Goal: Task Accomplishment & Management: Use online tool/utility

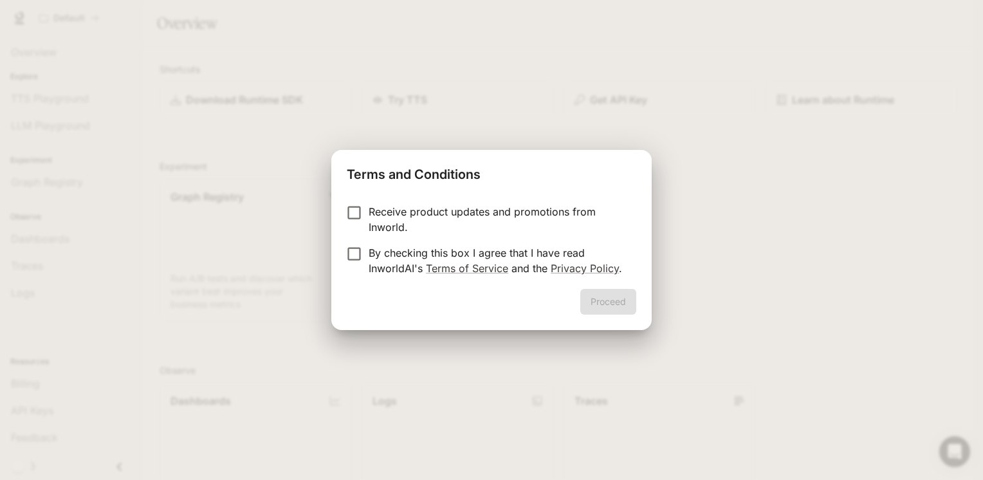
click at [432, 211] on p "Receive product updates and promotions from Inworld." at bounding box center [497, 219] width 257 height 31
click at [518, 251] on p "By checking this box I agree that I have read InworldAI's Terms of Service and …" at bounding box center [497, 260] width 257 height 31
click at [586, 295] on button "Proceed" at bounding box center [609, 302] width 56 height 26
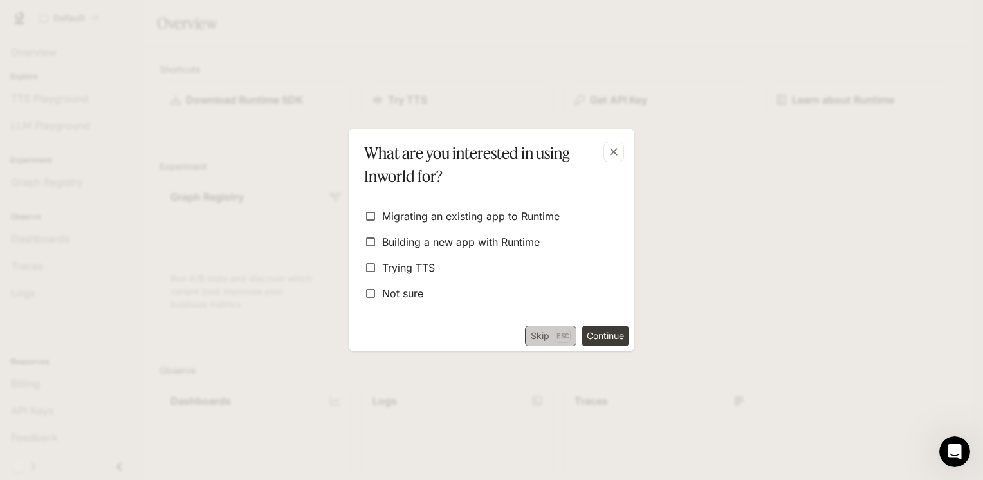
click at [534, 340] on button "Skip Esc" at bounding box center [550, 336] width 51 height 21
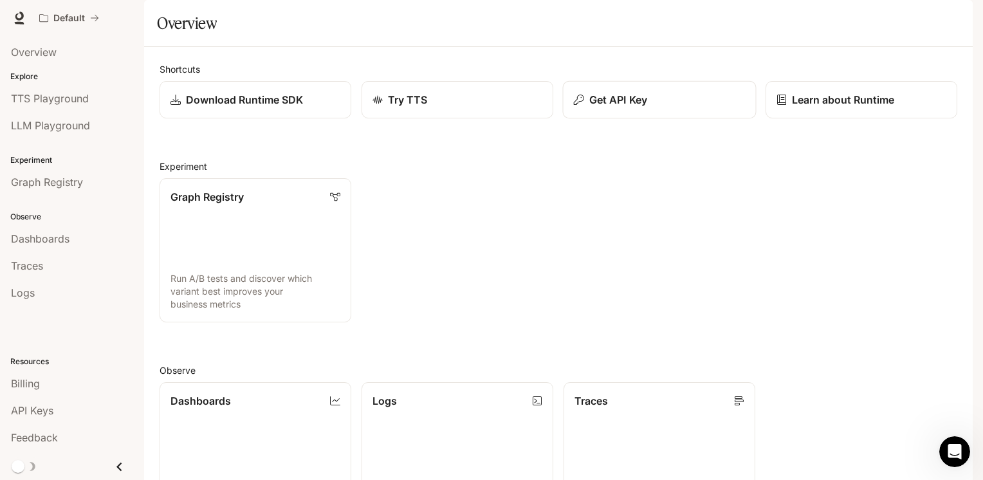
click at [615, 107] on p "Get API Key" at bounding box center [619, 99] width 58 height 15
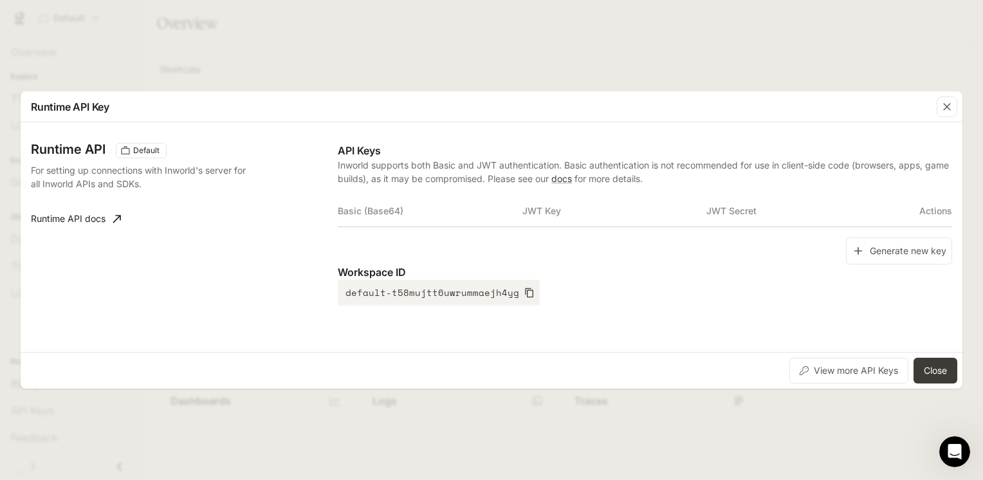
click at [340, 216] on th "Basic (Base64)" at bounding box center [430, 211] width 184 height 31
drag, startPoint x: 98, startPoint y: 36, endPoint x: 425, endPoint y: 37, distance: 326.9
click at [100, 36] on div "Runtime API Key Runtime API Default For setting up connections with Inworld's s…" at bounding box center [491, 240] width 983 height 480
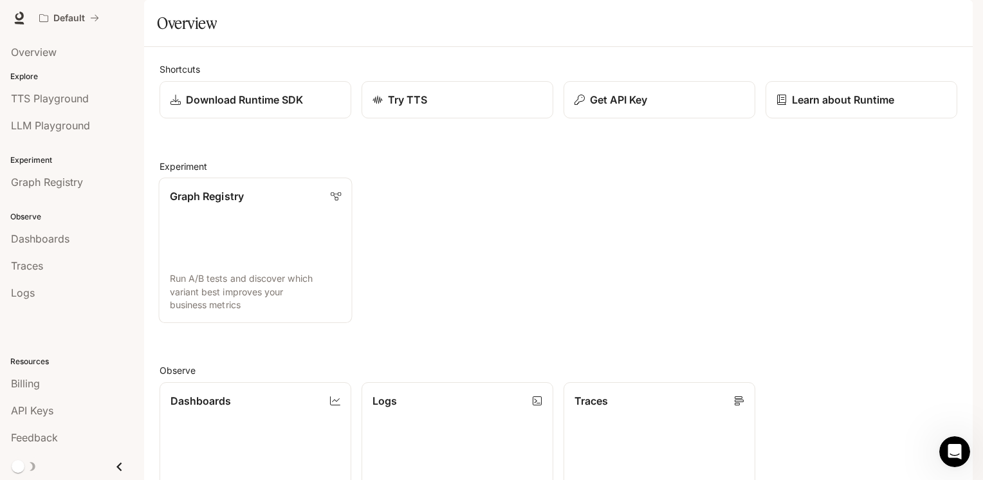
click at [239, 252] on link "Graph Registry Run A/B tests and discover which variant best improves your busi…" at bounding box center [256, 250] width 194 height 145
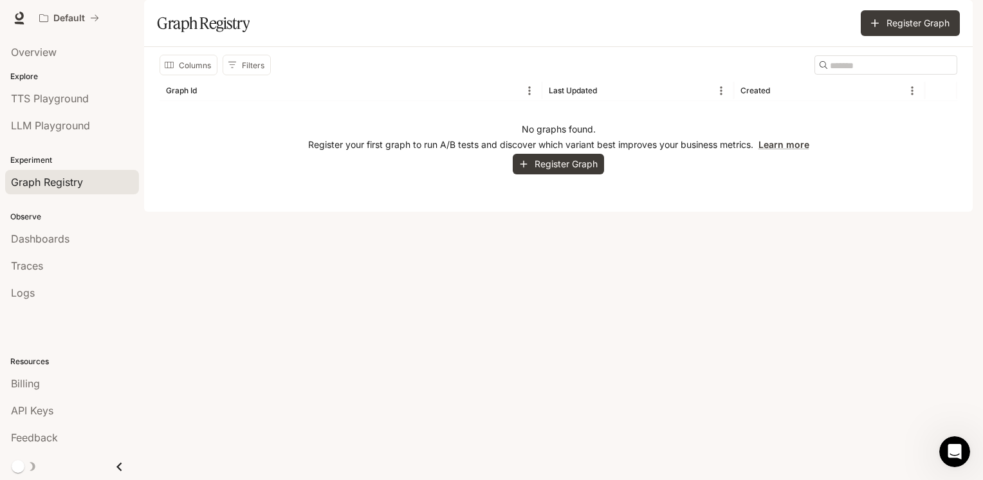
click at [566, 196] on div "No graphs found. Register your first graph to run A/B tests and discover which …" at bounding box center [559, 148] width 798 height 95
click at [566, 175] on button "Register Graph" at bounding box center [558, 164] width 91 height 21
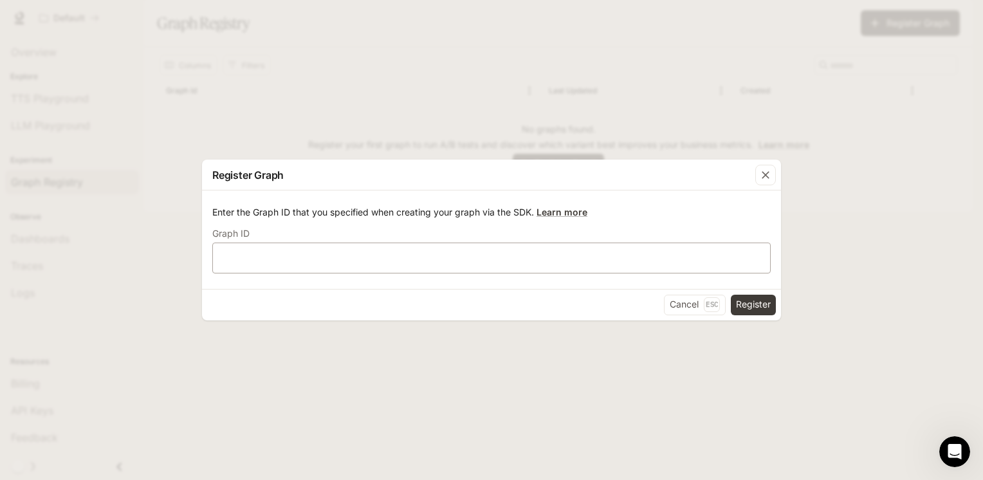
click at [658, 272] on div "​" at bounding box center [491, 258] width 559 height 31
drag, startPoint x: 658, startPoint y: 272, endPoint x: 282, endPoint y: 252, distance: 377.0
click at [282, 252] on input "text" at bounding box center [491, 257] width 557 height 13
paste input "**********"
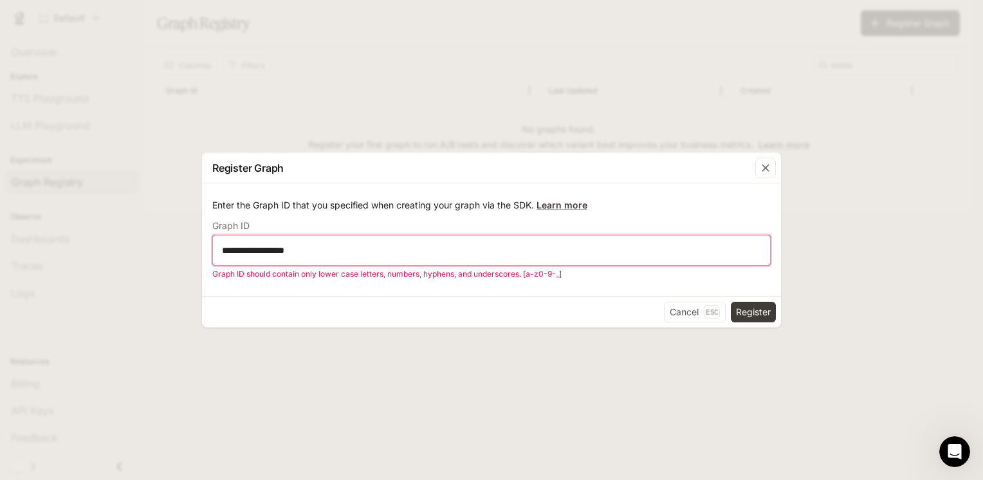
drag, startPoint x: 325, startPoint y: 244, endPoint x: 216, endPoint y: 264, distance: 110.6
click at [229, 261] on div "**********" at bounding box center [491, 250] width 559 height 31
type input "*"
click at [765, 167] on icon "button" at bounding box center [766, 168] width 8 height 8
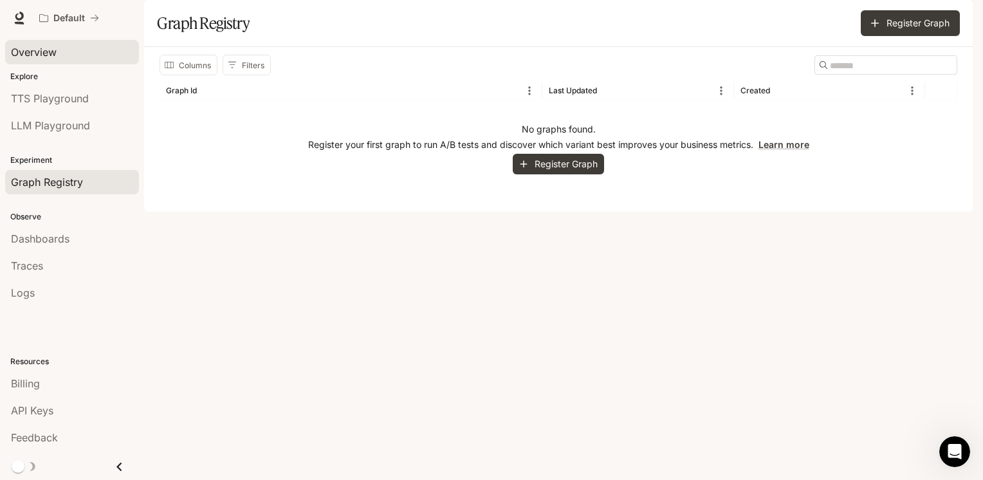
click at [22, 53] on span "Overview" at bounding box center [34, 51] width 46 height 15
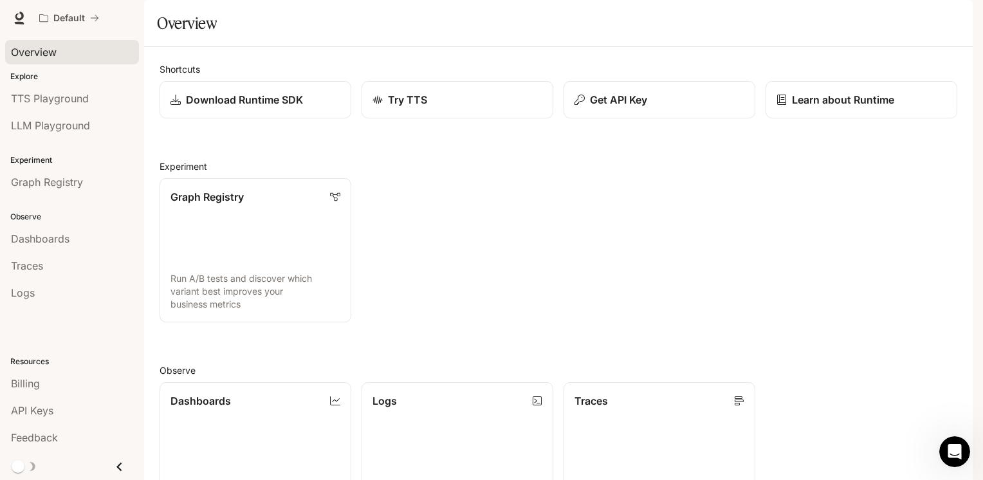
scroll to position [193, 0]
